Goal: Task Accomplishment & Management: Use online tool/utility

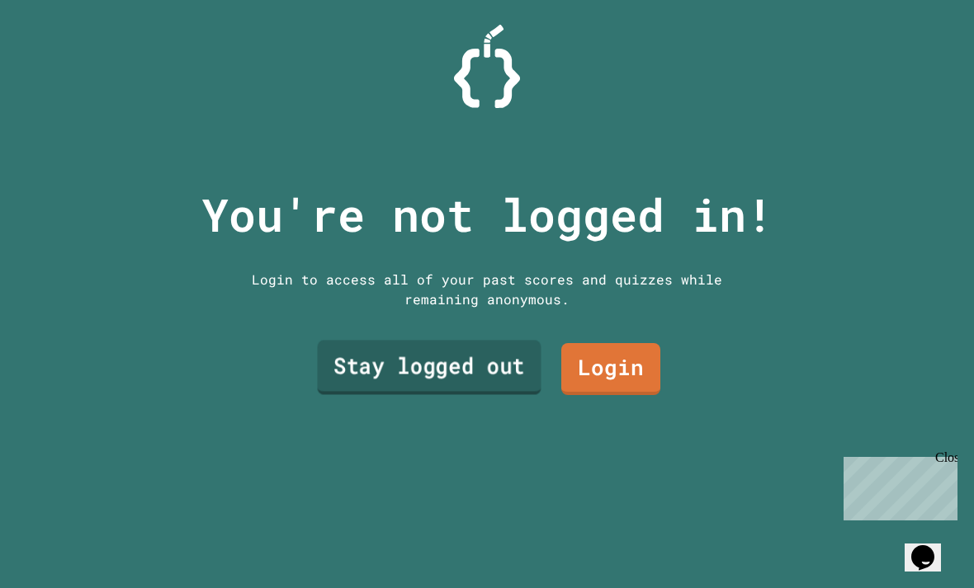
click at [454, 395] on link "Stay logged out" at bounding box center [430, 368] width 224 height 54
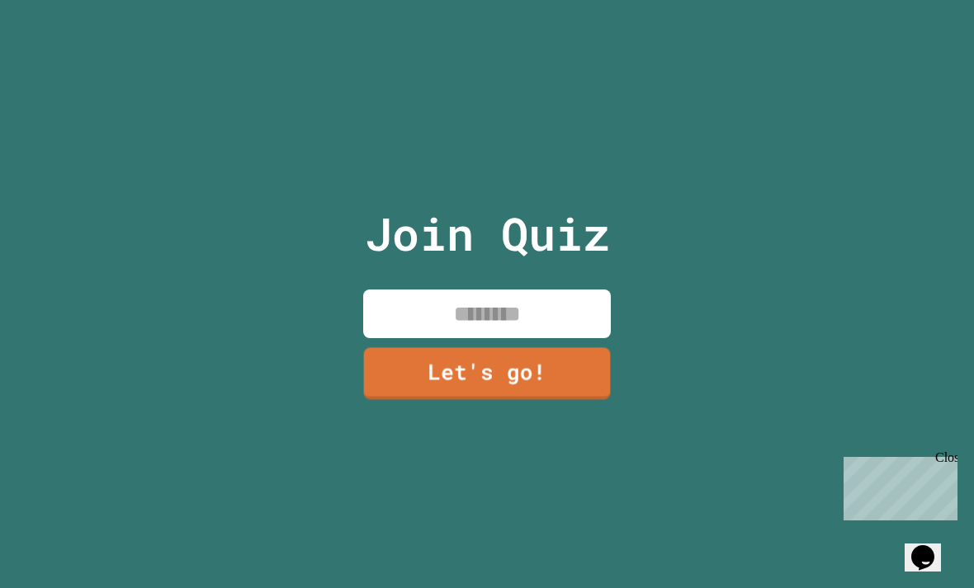
drag, startPoint x: 465, startPoint y: 350, endPoint x: 465, endPoint y: 339, distance: 10.7
click at [465, 338] on input at bounding box center [487, 314] width 248 height 49
type input "*"
type input "**********"
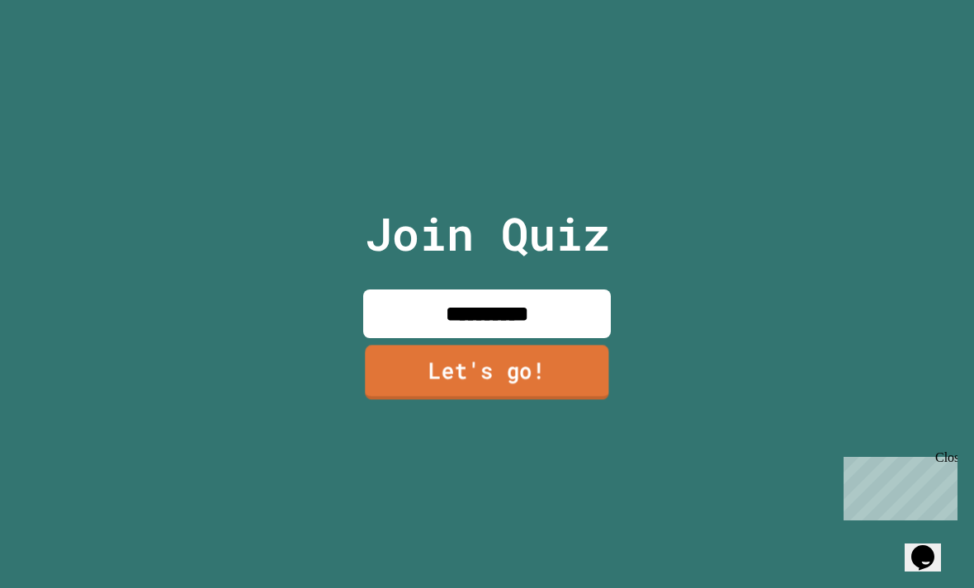
click at [424, 394] on link "Let's go!" at bounding box center [486, 372] width 243 height 54
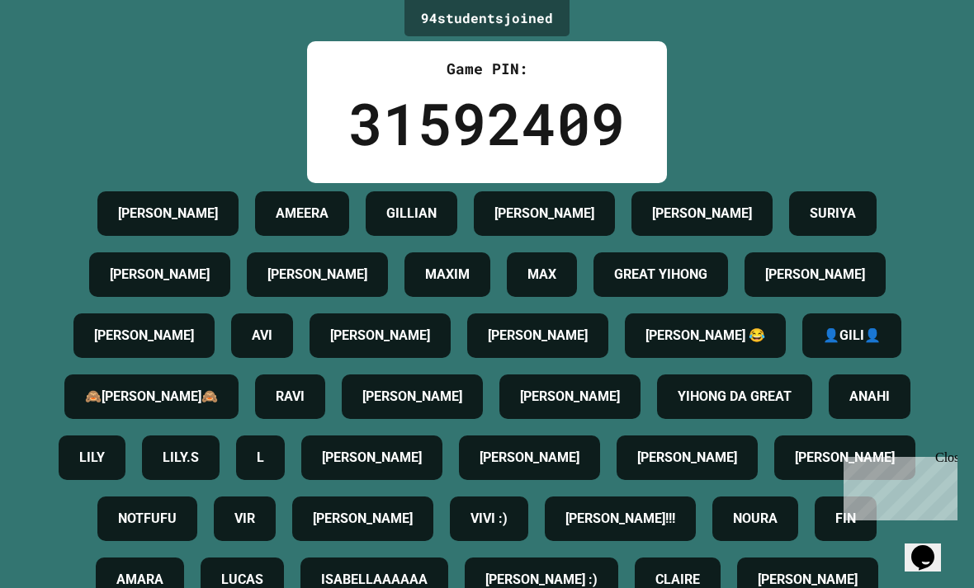
click at [946, 454] on div "Close" at bounding box center [945, 461] width 21 height 21
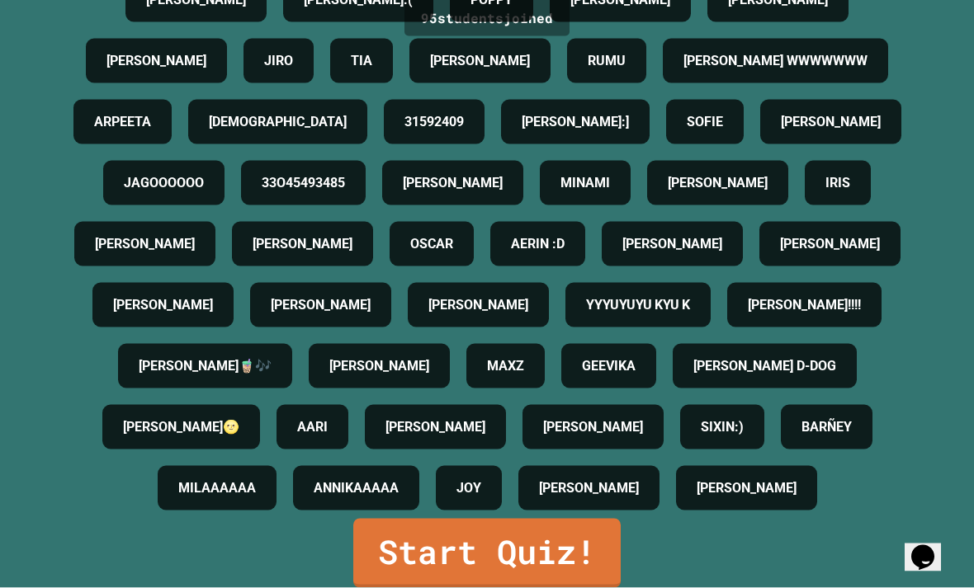
scroll to position [53, 0]
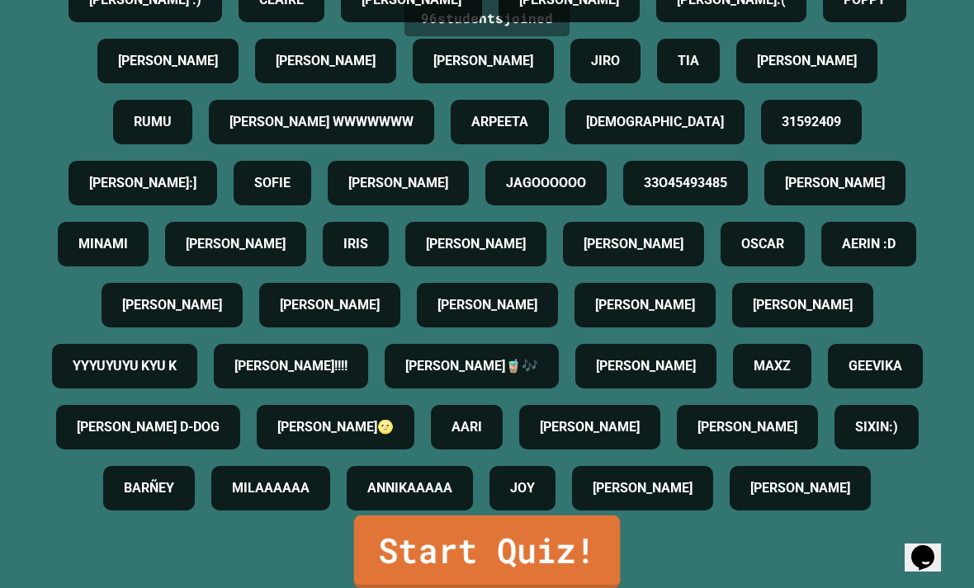
click at [591, 537] on link "Start Quiz!" at bounding box center [487, 552] width 267 height 73
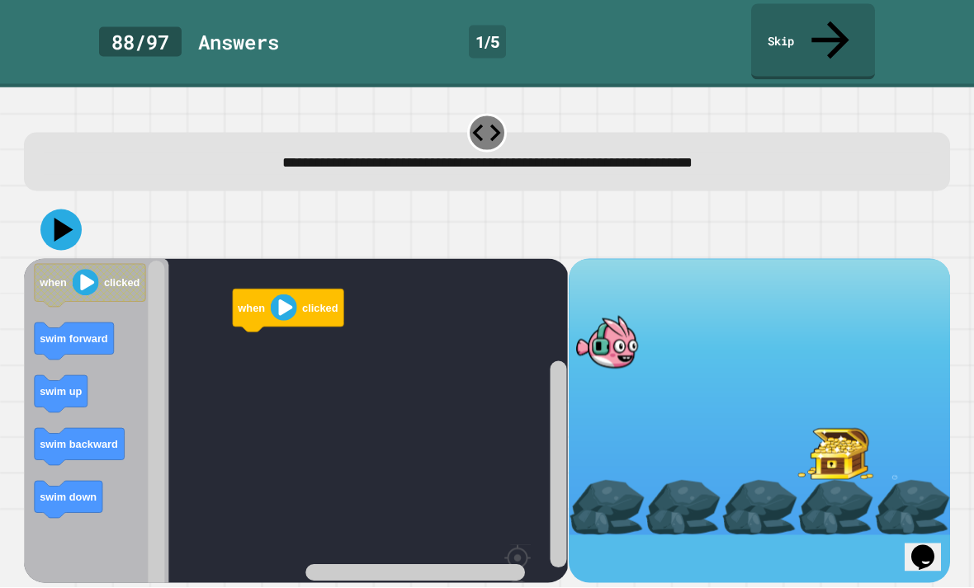
scroll to position [38, 0]
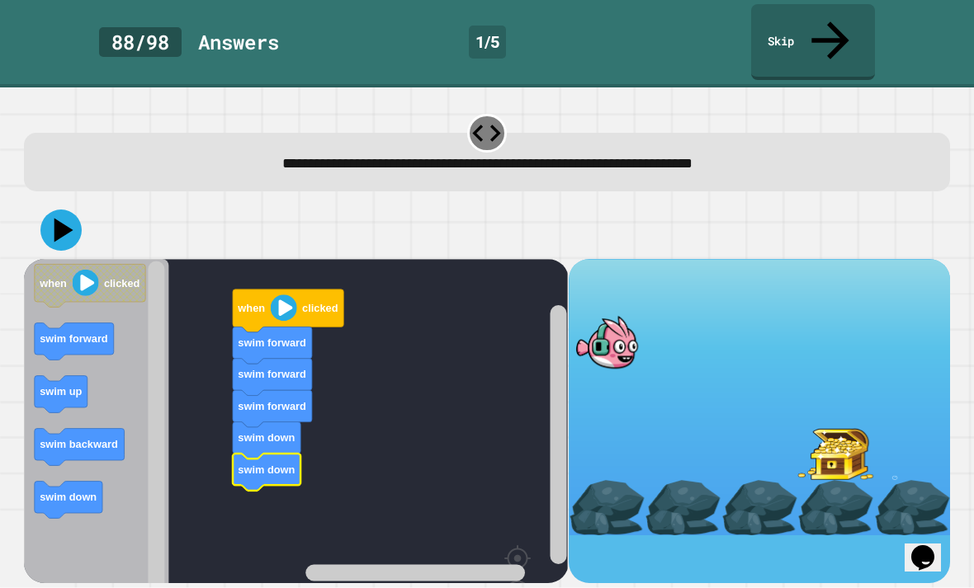
click at [73, 210] on icon at bounding box center [60, 230] width 41 height 41
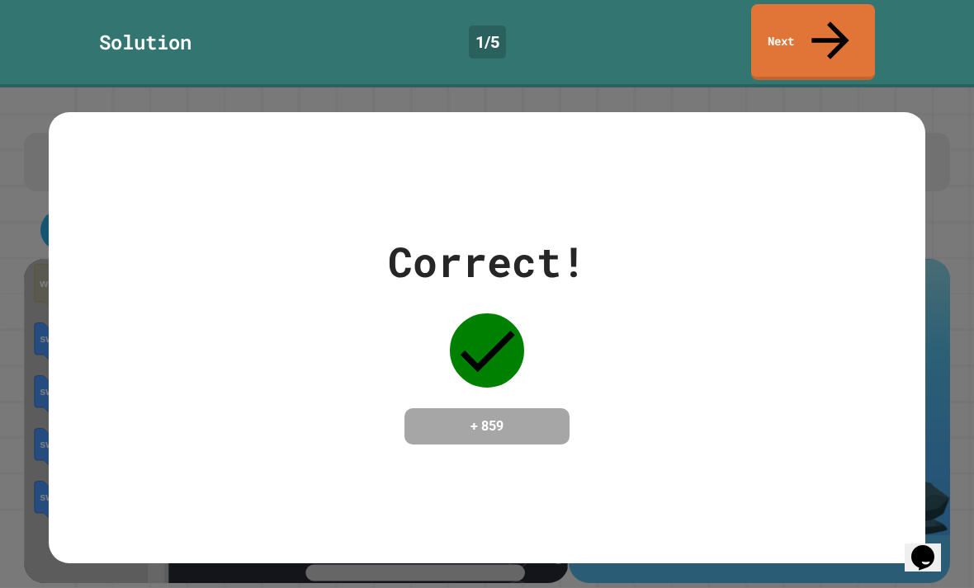
scroll to position [16, 0]
click at [850, 12] on link "Next" at bounding box center [813, 42] width 124 height 76
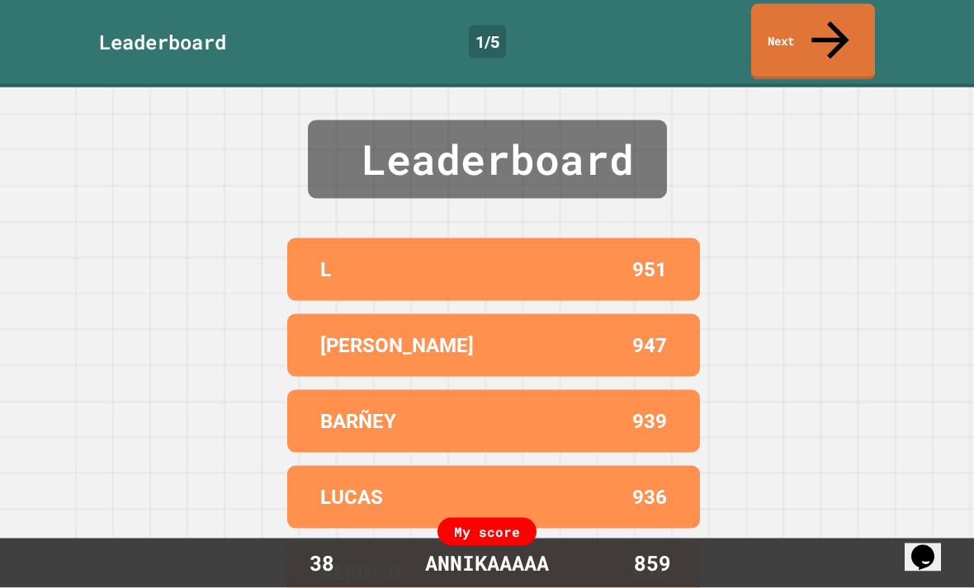
click at [817, 24] on link "Next" at bounding box center [813, 42] width 124 height 76
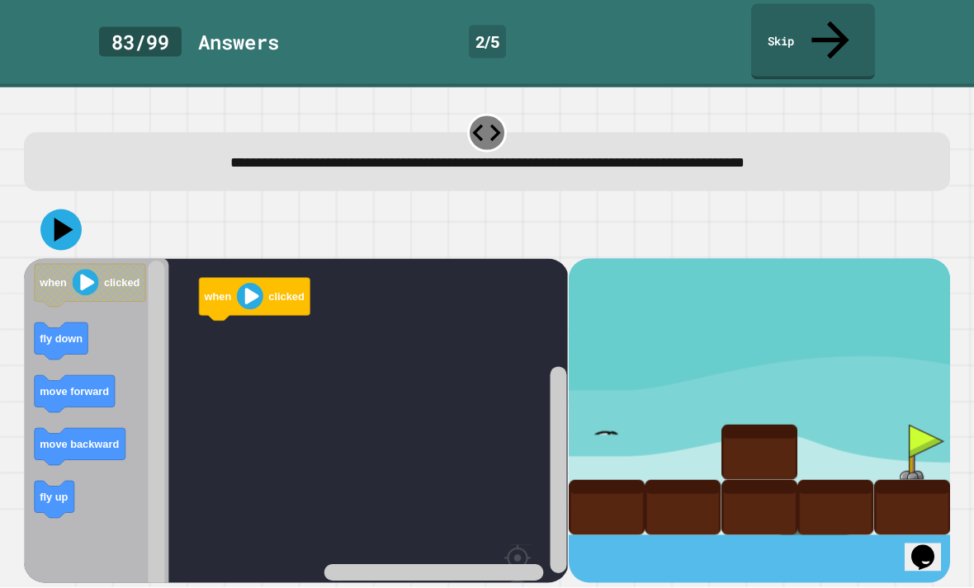
scroll to position [53, 0]
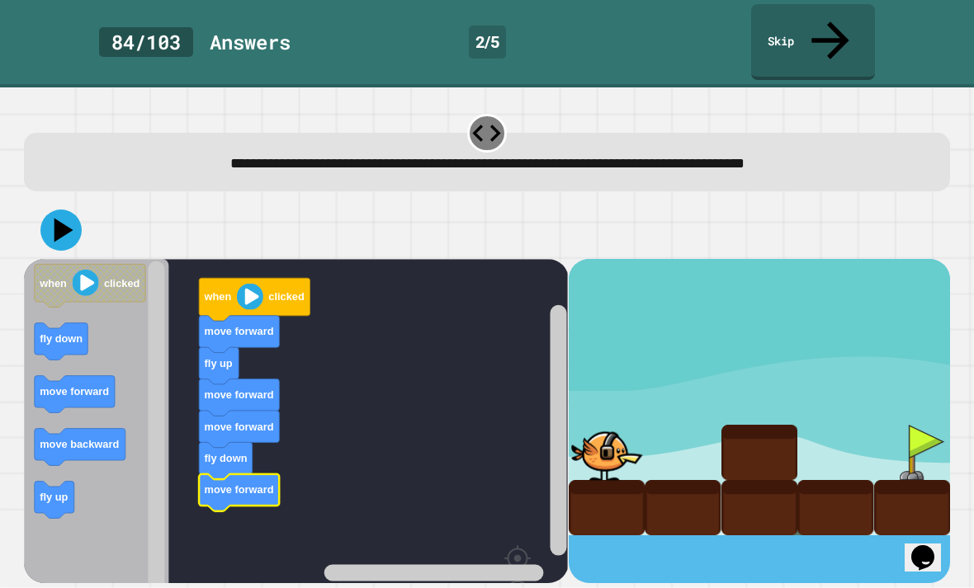
click at [54, 210] on icon at bounding box center [60, 230] width 41 height 41
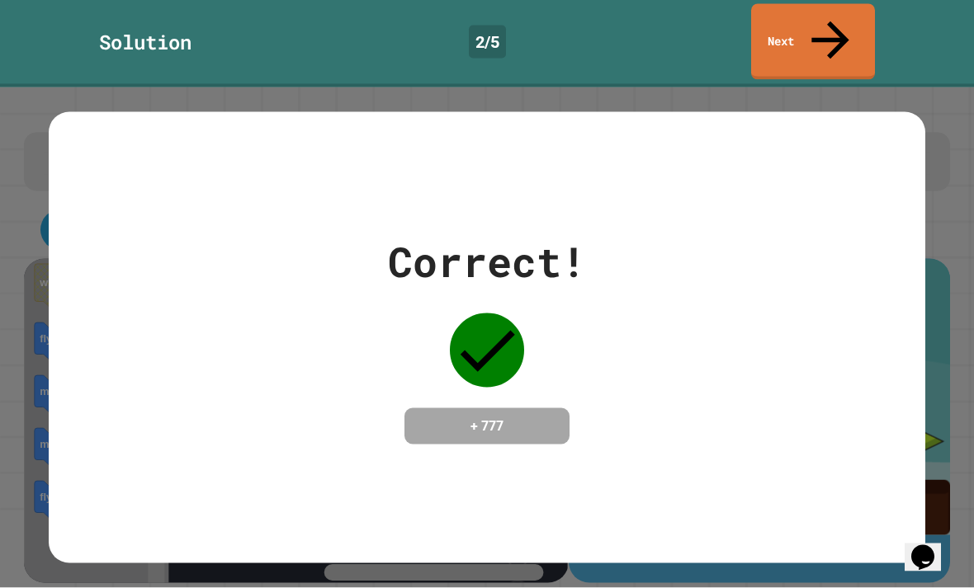
scroll to position [3, 0]
click at [847, 30] on link "Next" at bounding box center [813, 42] width 124 height 76
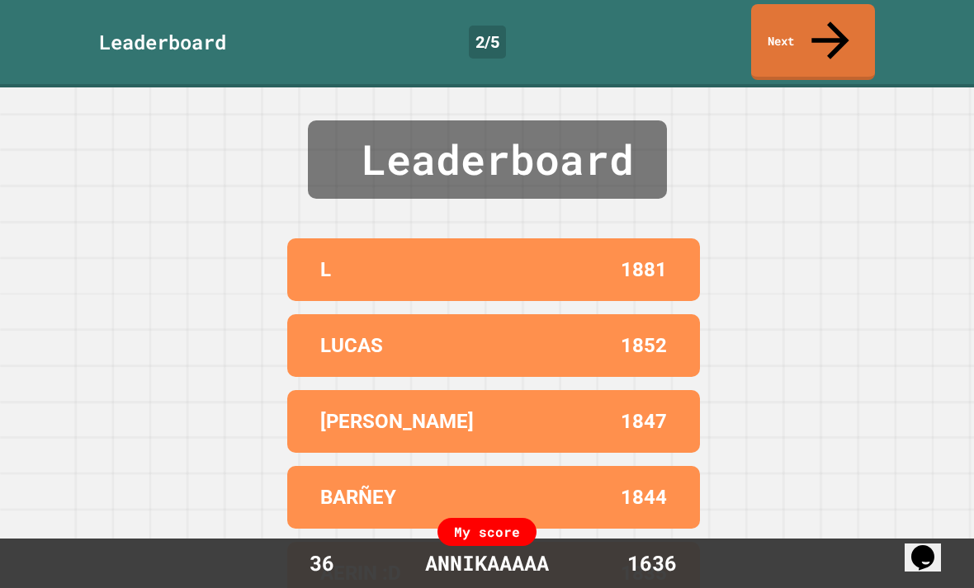
click at [833, 28] on link "Next" at bounding box center [813, 42] width 124 height 76
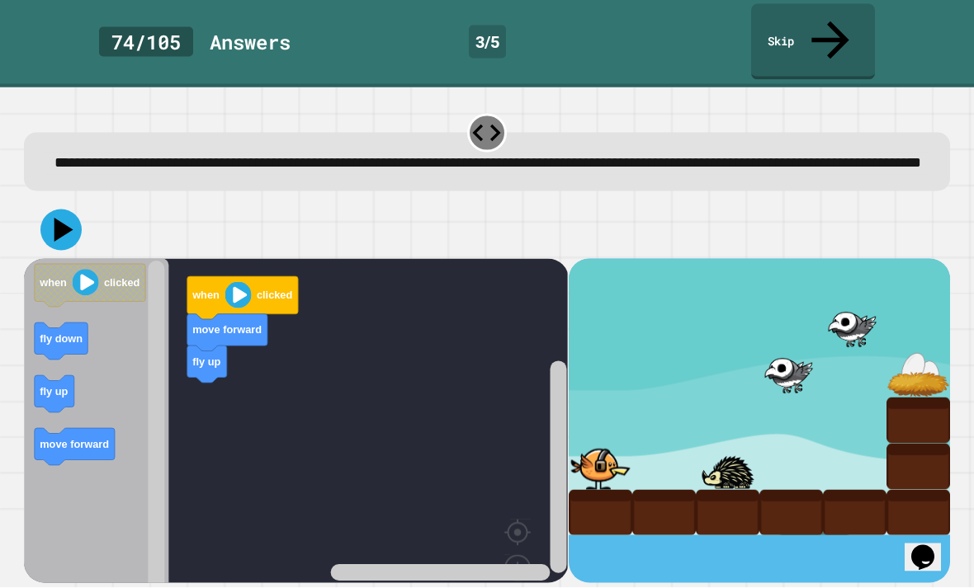
scroll to position [53, 0]
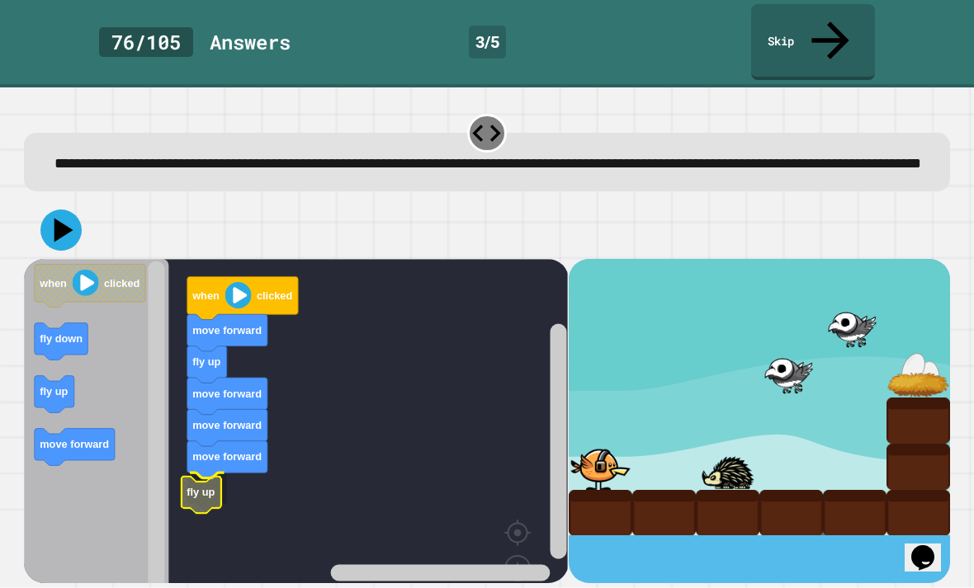
click at [221, 476] on icon "Blockly Workspace" at bounding box center [202, 494] width 40 height 37
click at [69, 210] on icon at bounding box center [60, 230] width 41 height 41
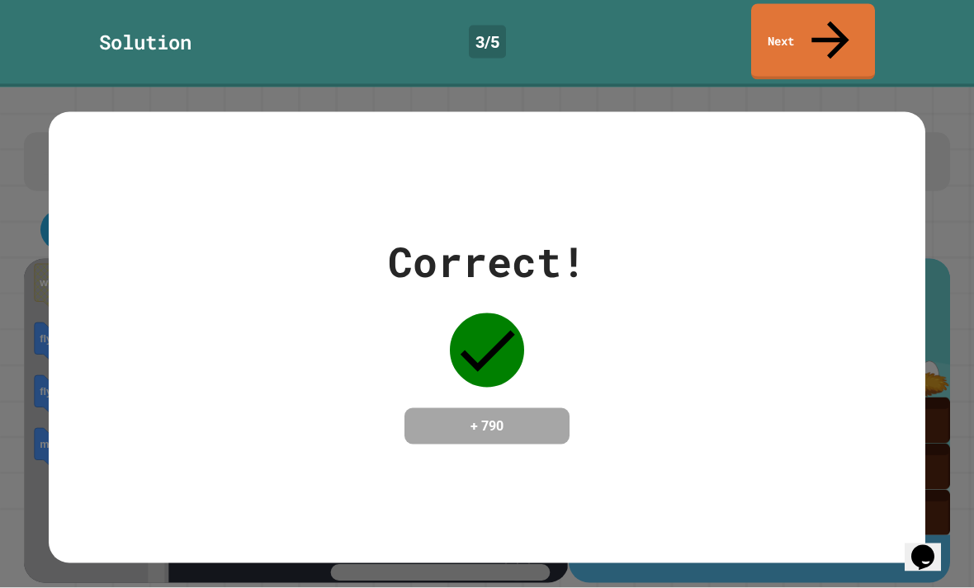
scroll to position [0, 0]
click at [824, 26] on icon at bounding box center [830, 40] width 56 height 56
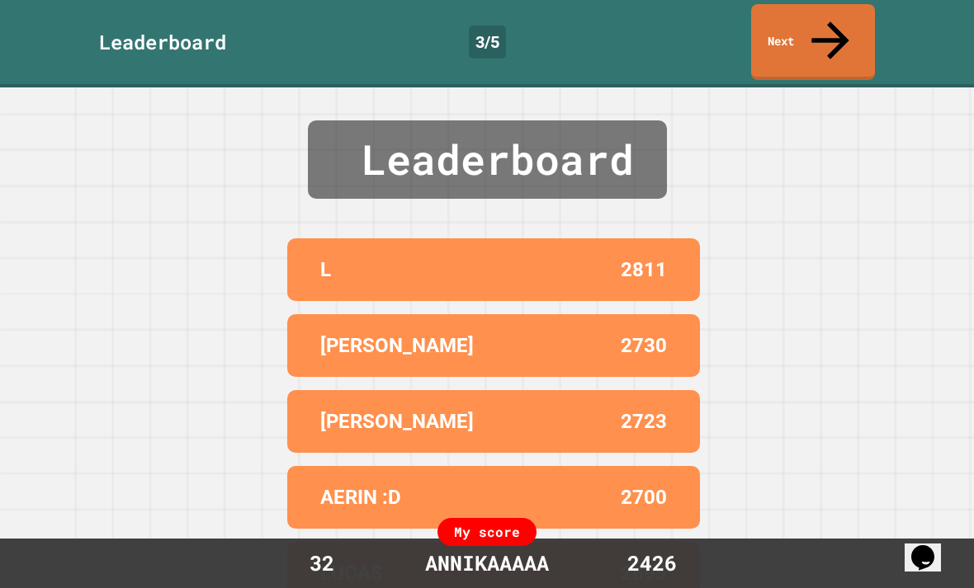
click at [819, 31] on link "Next" at bounding box center [813, 42] width 124 height 76
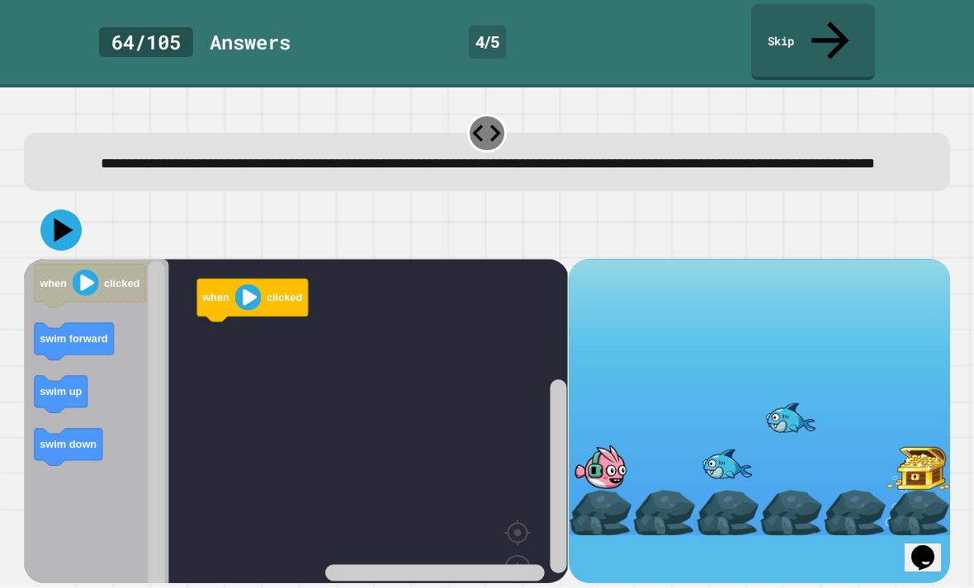
scroll to position [53, 0]
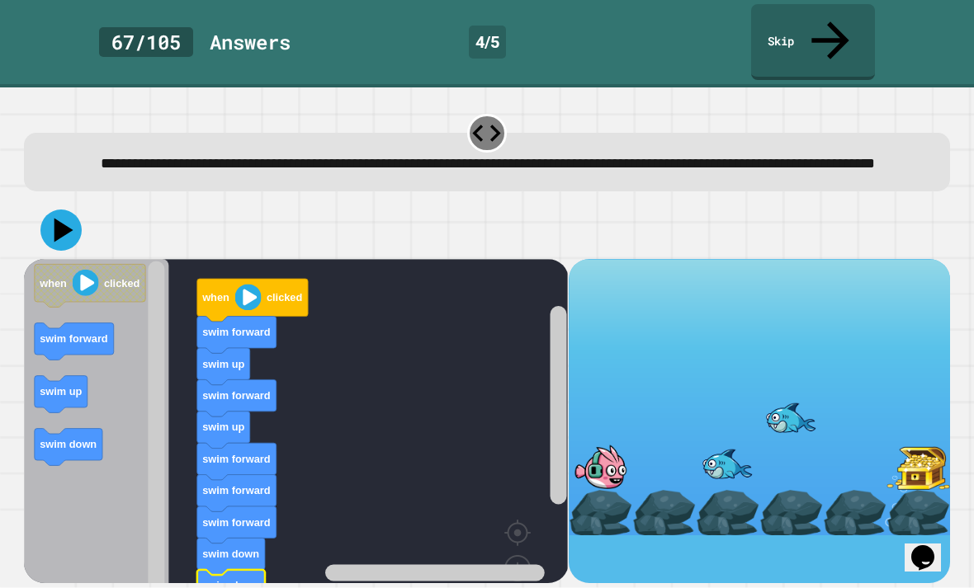
click at [68, 210] on icon at bounding box center [60, 230] width 41 height 41
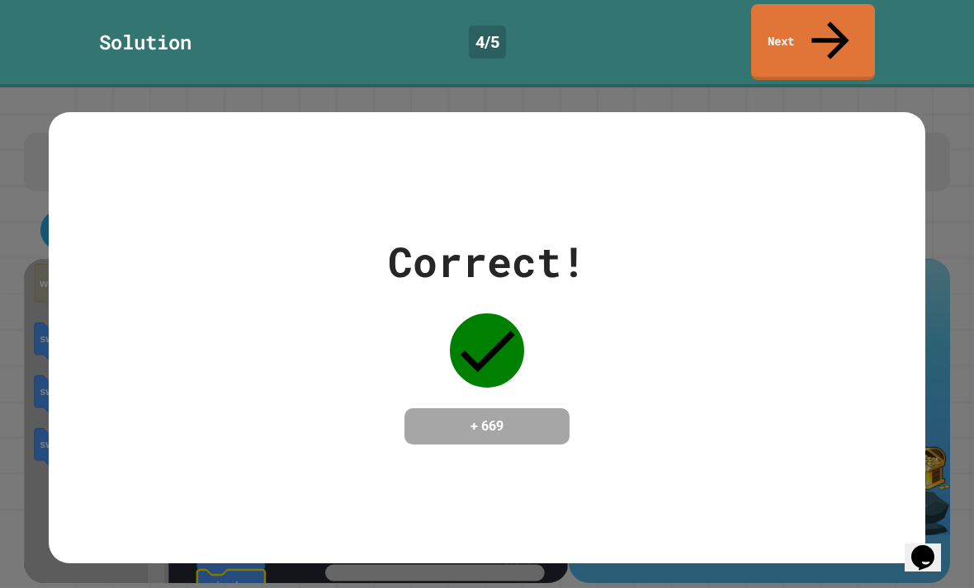
scroll to position [0, 0]
click at [854, 25] on link "Next" at bounding box center [813, 42] width 124 height 76
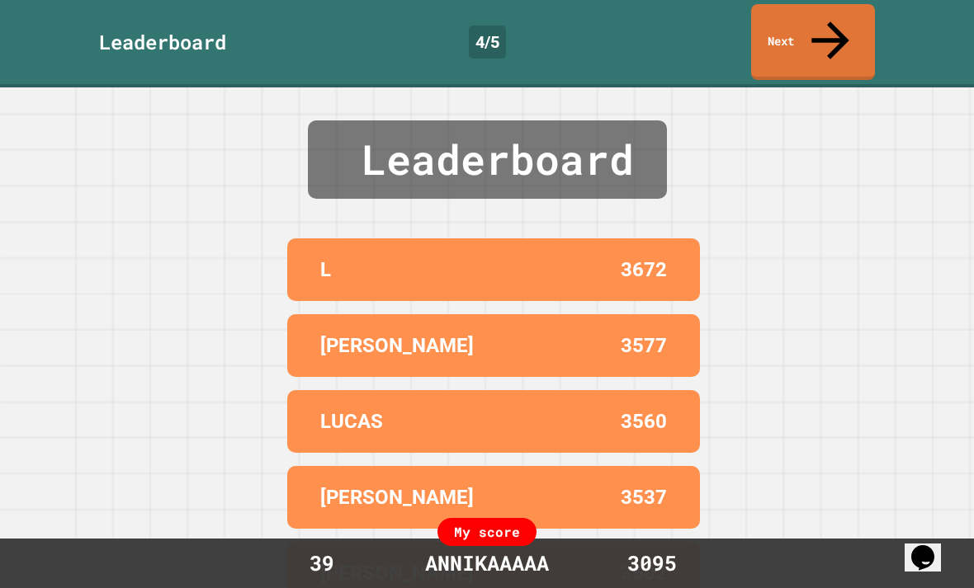
click at [851, 26] on link "Next" at bounding box center [813, 42] width 124 height 76
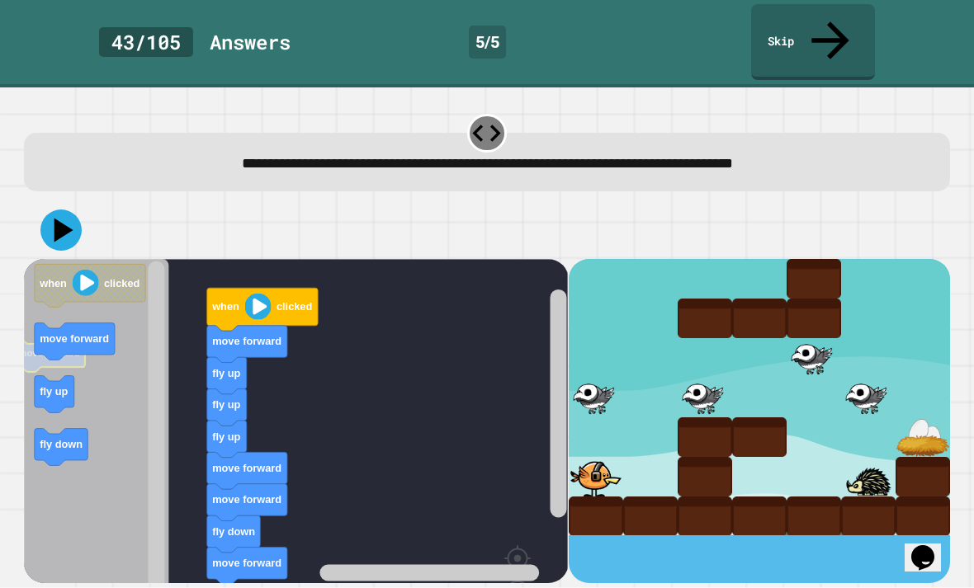
click at [70, 333] on text "move forward" at bounding box center [74, 339] width 69 height 12
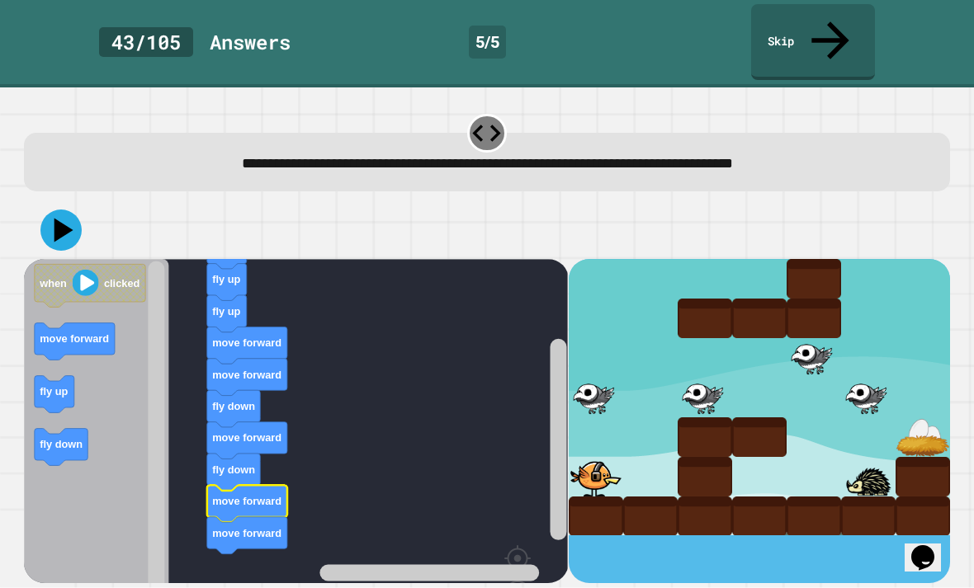
click at [61, 218] on icon at bounding box center [63, 230] width 19 height 24
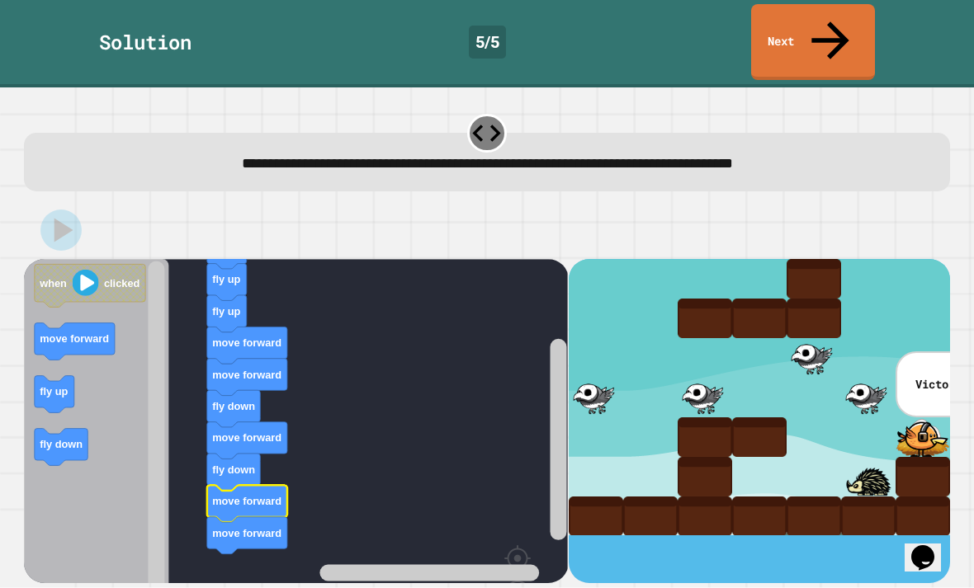
click at [858, 35] on link "Next" at bounding box center [813, 42] width 124 height 76
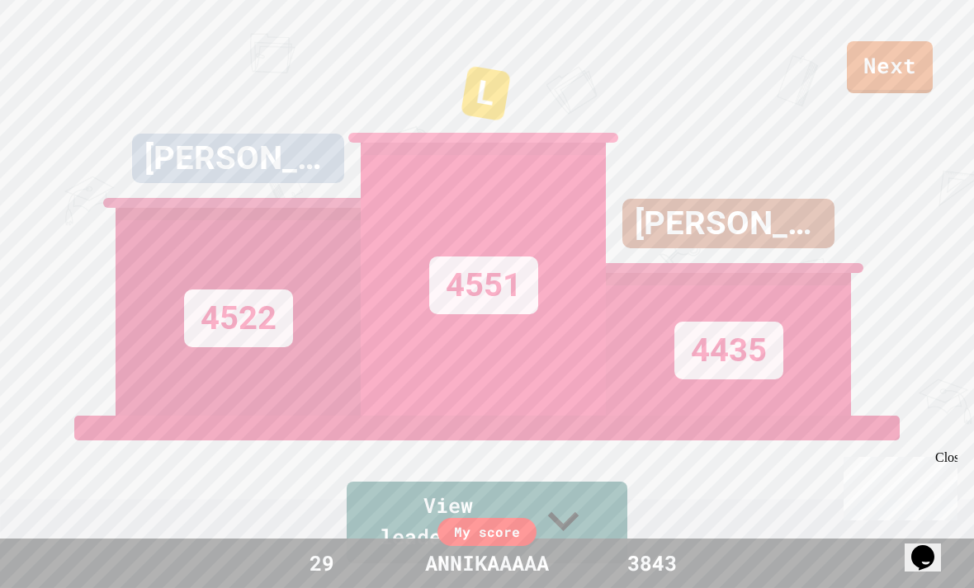
scroll to position [53, 0]
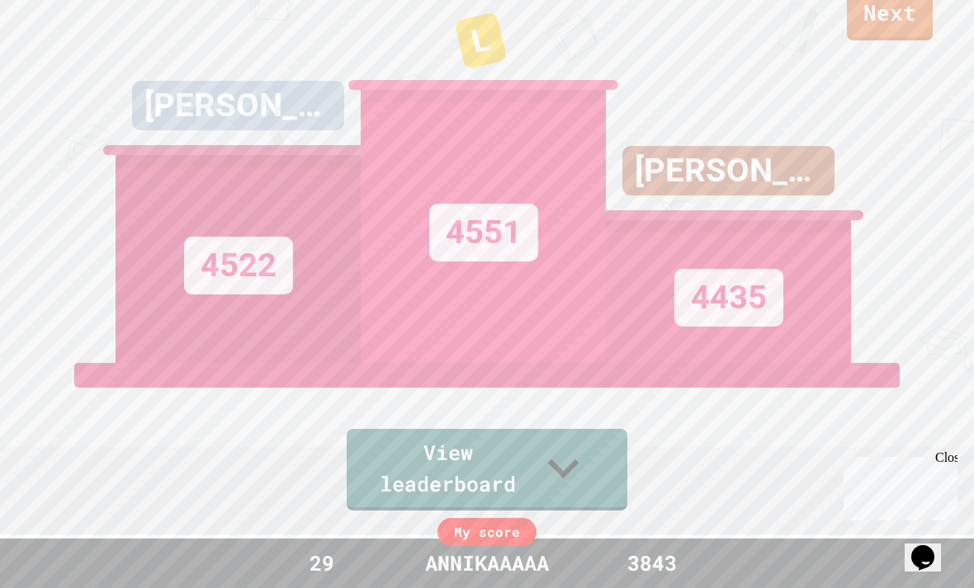
click at [951, 452] on div "Close" at bounding box center [945, 461] width 21 height 21
click at [18, 258] on div "Next [PERSON_NAME] :) 4522 L 4551 ALEX 4435 View leaderboard" at bounding box center [487, 241] width 974 height 588
